Goal: Information Seeking & Learning: Check status

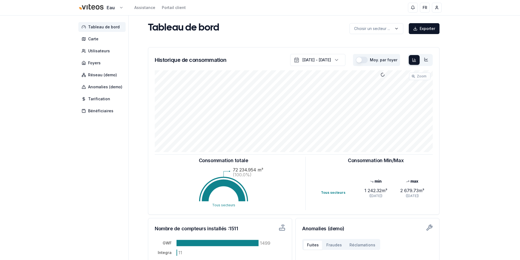
click at [118, 7] on html "Eau Assistance Portail client FR [PERSON_NAME] Tableau de bord Carte Utilisateu…" at bounding box center [260, 168] width 520 height 337
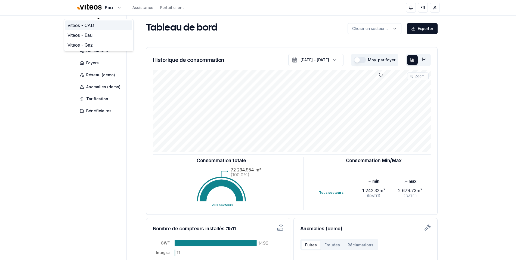
click at [89, 27] on link "Viteos - CAD" at bounding box center [98, 25] width 67 height 10
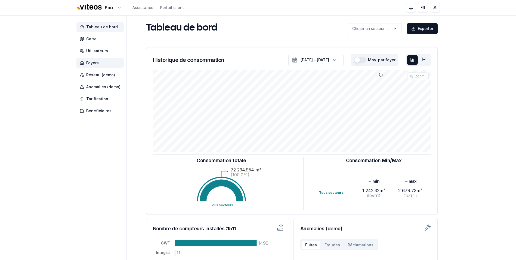
click at [93, 65] on span "Foyers" at bounding box center [92, 62] width 13 height 5
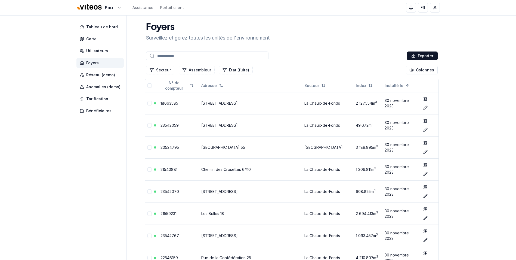
click at [174, 55] on input at bounding box center [207, 55] width 122 height 9
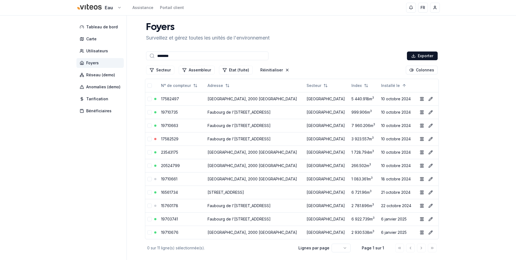
type input "*******"
click at [111, 8] on html "Eau Assistance Portail client FR [PERSON_NAME] Tableau de bord Carte Utilisateu…" at bounding box center [260, 143] width 520 height 286
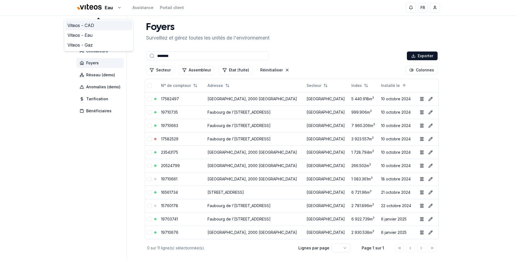
click at [85, 25] on link "Viteos - CAD" at bounding box center [98, 25] width 67 height 10
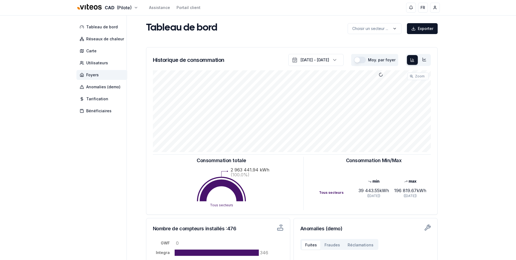
click at [92, 73] on span "Foyers" at bounding box center [92, 74] width 13 height 5
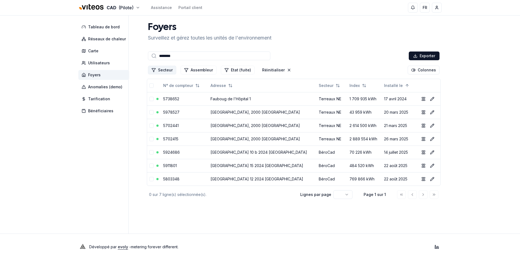
click at [168, 70] on button "Secteur" at bounding box center [162, 70] width 28 height 9
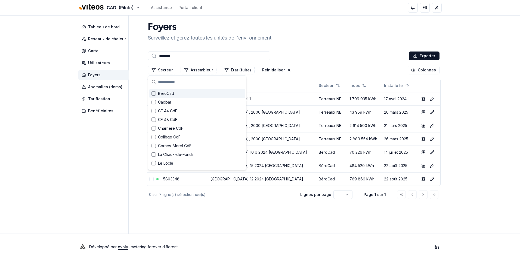
click at [180, 56] on input "*******" at bounding box center [209, 55] width 122 height 9
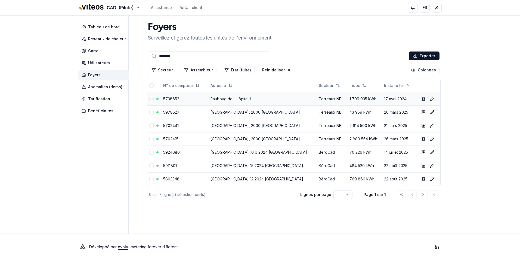
click at [227, 98] on link "Fauboug de l'Hôpital 1" at bounding box center [231, 98] width 40 height 5
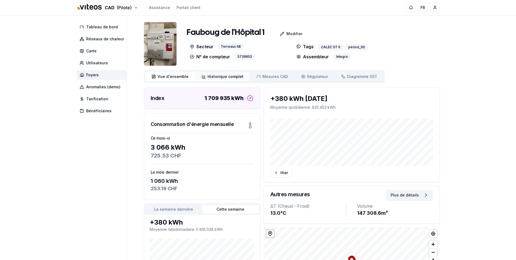
click at [232, 76] on span "Historique complet" at bounding box center [226, 76] width 36 height 5
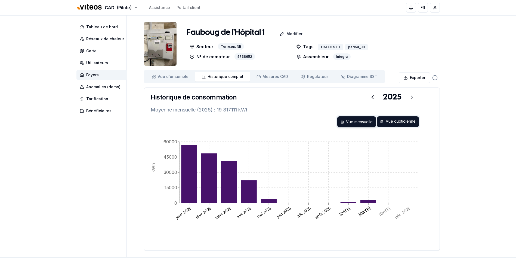
click at [394, 121] on div "Vue quotidienne" at bounding box center [398, 121] width 42 height 11
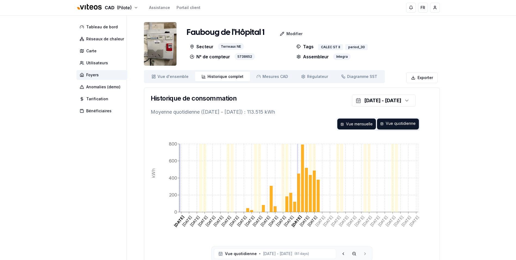
click at [364, 126] on div "Vue mensuelle" at bounding box center [357, 123] width 39 height 11
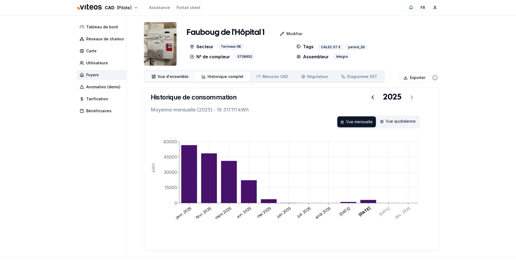
click at [167, 78] on span "Vue d'ensemble" at bounding box center [173, 76] width 31 height 5
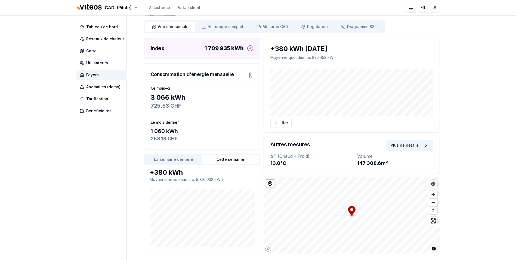
scroll to position [54, 0]
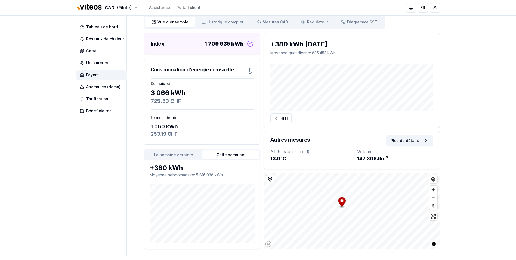
click at [234, 149] on div "Index 1 709 935 kWh Consommation d'énergie mensuelle Ce mois-ci 3 066 kWh 725.5…" at bounding box center [202, 141] width 116 height 216
click at [231, 153] on button "Cette semaine" at bounding box center [230, 154] width 57 height 9
click at [183, 151] on button "La semaine dernière" at bounding box center [173, 154] width 57 height 9
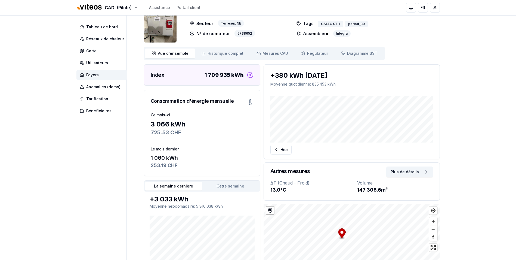
scroll to position [0, 0]
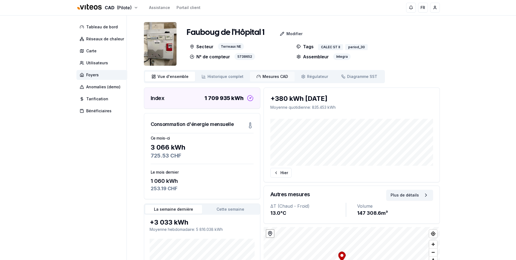
click at [267, 78] on span "Mesures CAD" at bounding box center [276, 76] width 26 height 5
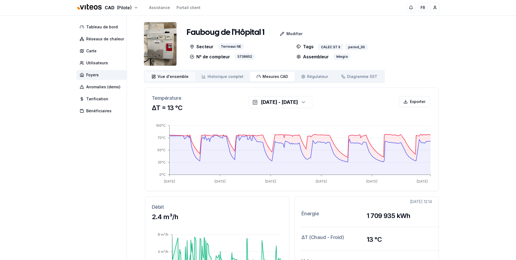
click at [170, 75] on span "Vue d'ensemble" at bounding box center [173, 76] width 31 height 5
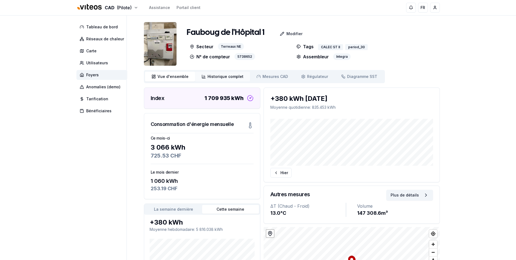
click at [220, 76] on span "Historique complet" at bounding box center [226, 76] width 36 height 5
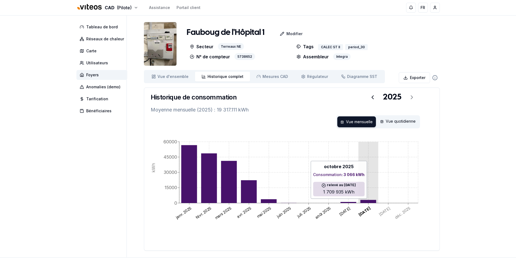
click at [371, 201] on icon at bounding box center [368, 201] width 16 height 3
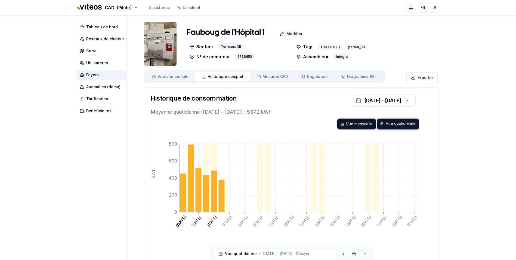
click at [360, 124] on div "Vue mensuelle" at bounding box center [357, 123] width 39 height 11
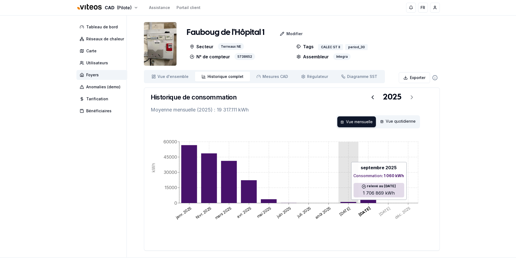
click at [354, 202] on icon at bounding box center [349, 202] width 16 height 1
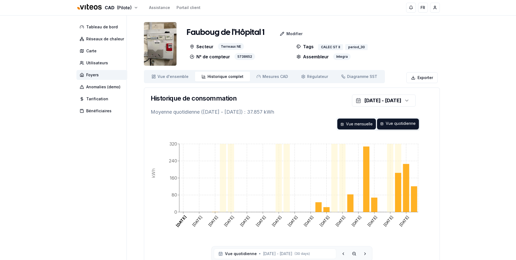
click at [363, 122] on div "Vue mensuelle" at bounding box center [357, 123] width 39 height 11
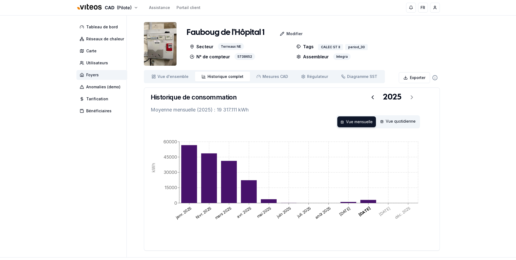
click at [90, 75] on span "Foyers" at bounding box center [92, 74] width 13 height 5
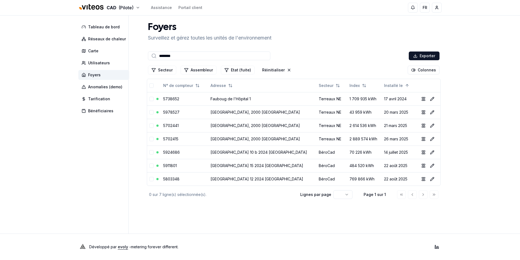
drag, startPoint x: 189, startPoint y: 56, endPoint x: 157, endPoint y: 55, distance: 32.7
click at [157, 55] on input "*******" at bounding box center [209, 55] width 122 height 9
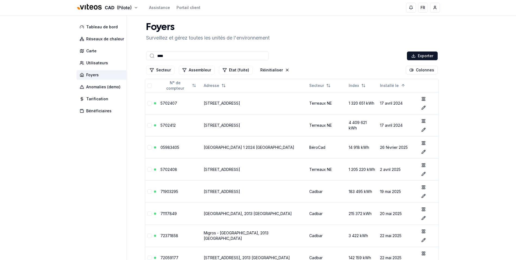
click at [178, 56] on input "****" at bounding box center [207, 55] width 122 height 9
paste input "***"
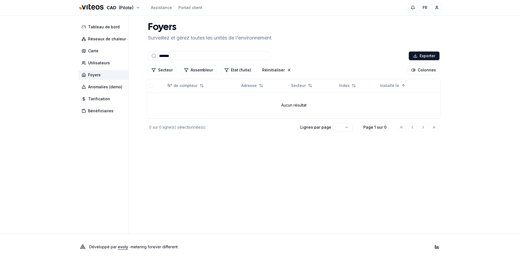
type input "*******"
click at [100, 76] on span "Foyers" at bounding box center [94, 74] width 13 height 5
drag, startPoint x: 186, startPoint y: 54, endPoint x: 150, endPoint y: 54, distance: 36.2
click at [150, 54] on input "*******" at bounding box center [209, 55] width 122 height 9
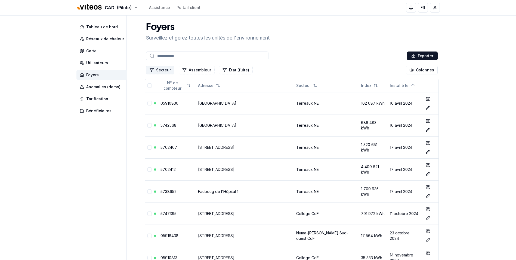
click at [164, 70] on button "Secteur" at bounding box center [160, 70] width 28 height 9
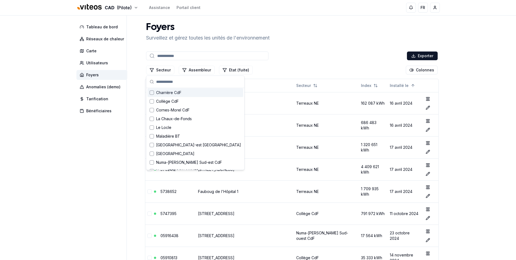
scroll to position [69, 0]
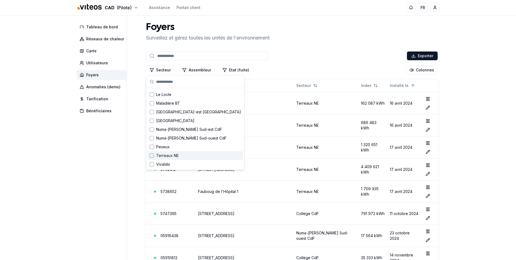
click at [161, 156] on span "Terreaux NE" at bounding box center [167, 155] width 23 height 5
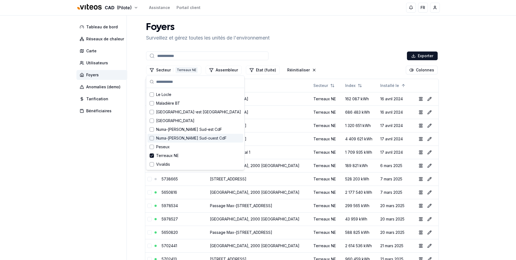
drag, startPoint x: 79, startPoint y: 181, endPoint x: 90, endPoint y: 180, distance: 10.7
click at [80, 181] on aside "Tableau de bord Réseaux de chaleur Carte Utilisateurs Foyers Anomalies (demo) T…" at bounding box center [101, 191] width 50 height 351
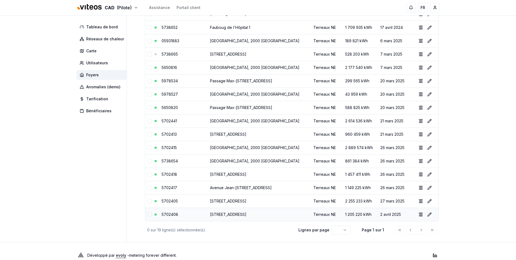
scroll to position [133, 0]
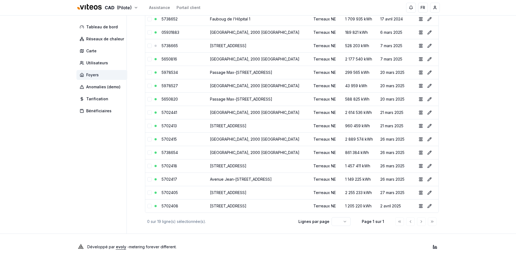
click at [94, 76] on span "Foyers" at bounding box center [92, 74] width 13 height 5
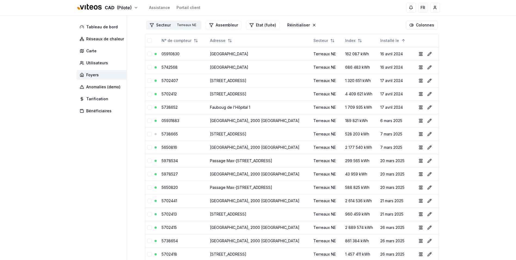
scroll to position [0, 0]
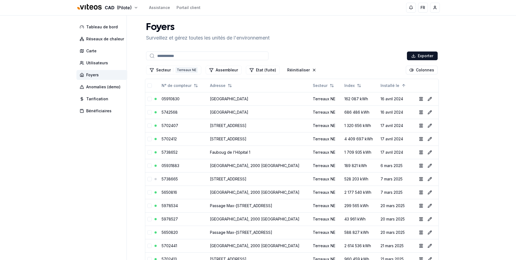
click at [195, 55] on input at bounding box center [207, 55] width 122 height 9
click at [186, 68] on div "Terreaux NE" at bounding box center [187, 70] width 22 height 6
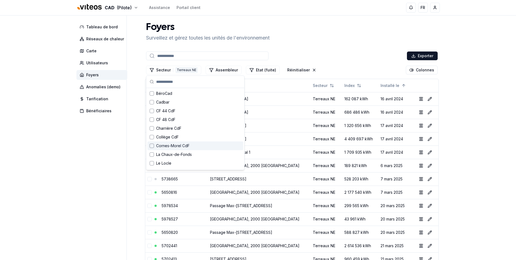
scroll to position [80, 0]
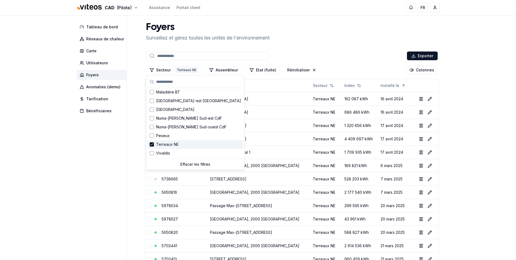
click at [163, 146] on span "Terreaux NE" at bounding box center [167, 144] width 23 height 5
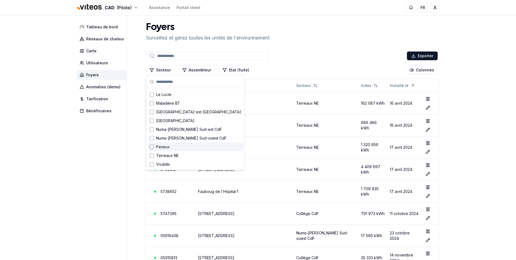
scroll to position [69, 0]
click at [172, 55] on input at bounding box center [207, 55] width 122 height 9
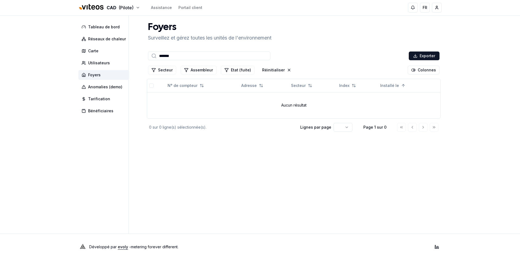
click at [167, 57] on input "*******" at bounding box center [209, 55] width 122 height 9
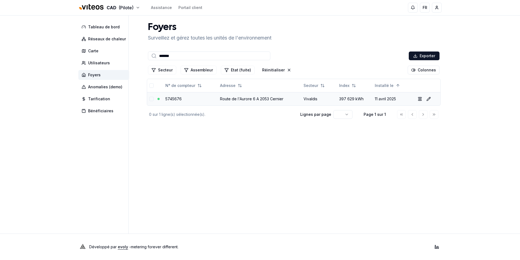
type input "*******"
click at [245, 97] on link "Route de l'Aurore 6 A 2053 Cernier" at bounding box center [251, 98] width 63 height 5
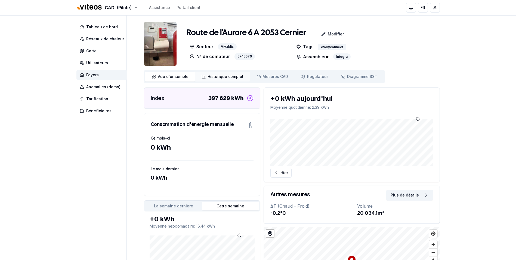
drag, startPoint x: 233, startPoint y: 76, endPoint x: 233, endPoint y: 80, distance: 3.5
click at [233, 76] on span "Historique complet" at bounding box center [226, 76] width 36 height 5
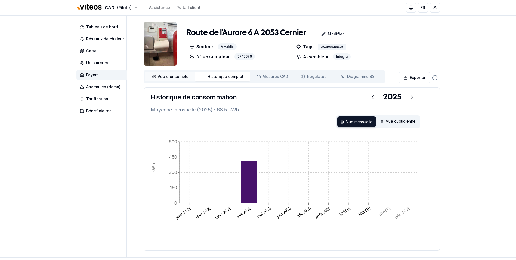
click at [178, 77] on span "Vue d'ensemble" at bounding box center [173, 76] width 31 height 5
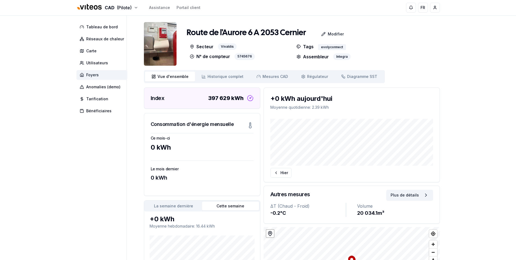
click at [99, 73] on span "Foyers" at bounding box center [101, 75] width 51 height 10
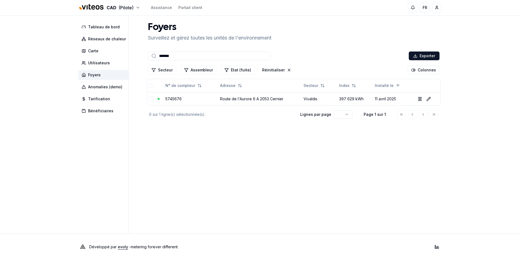
click at [177, 56] on input "*******" at bounding box center [209, 55] width 122 height 9
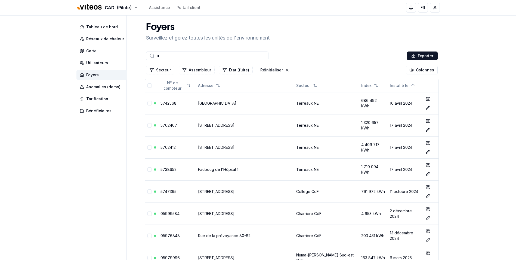
type input "*"
click at [165, 51] on input "*" at bounding box center [207, 55] width 122 height 9
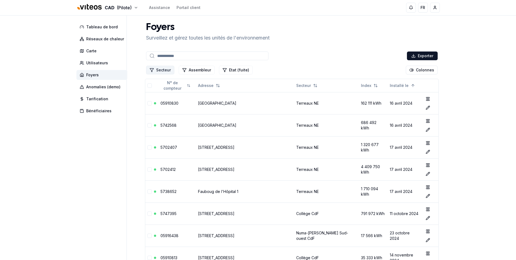
click at [161, 69] on button "Secteur" at bounding box center [160, 70] width 28 height 9
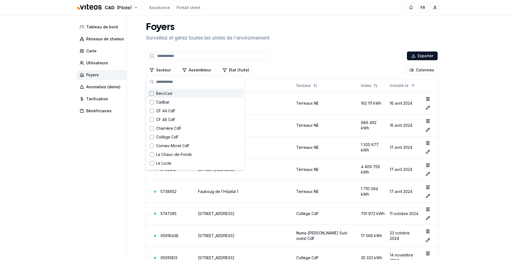
click at [167, 93] on span "BéroCad" at bounding box center [164, 93] width 16 height 5
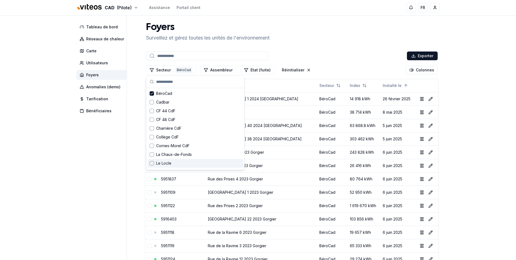
drag, startPoint x: 486, startPoint y: 153, endPoint x: 483, endPoint y: 157, distance: 5.1
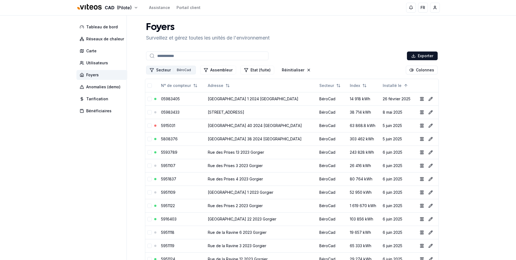
click at [161, 69] on button "Secteur 1 BéroCad" at bounding box center [171, 70] width 50 height 9
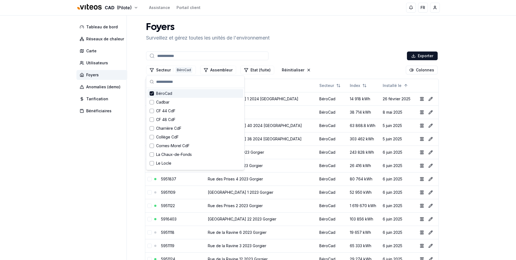
click at [166, 92] on span "BéroCad" at bounding box center [164, 93] width 16 height 5
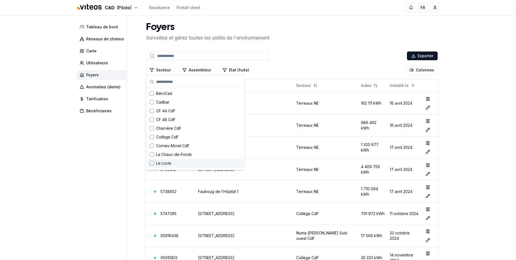
click at [166, 165] on span "Le Locle" at bounding box center [163, 162] width 15 height 5
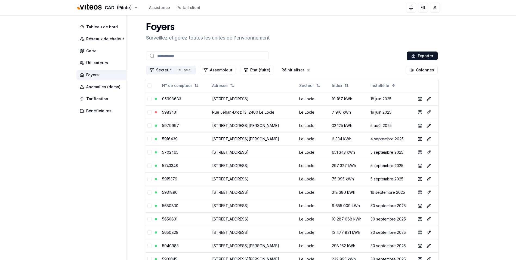
click at [164, 70] on button "Secteur 1 Le Locle" at bounding box center [171, 70] width 50 height 9
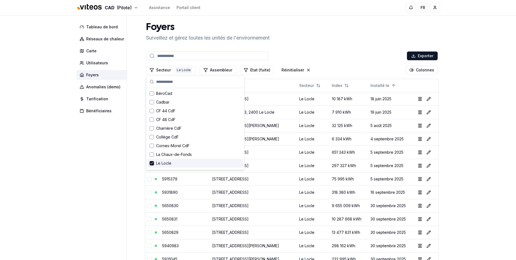
click at [163, 162] on span "Le Locle" at bounding box center [163, 162] width 15 height 5
